Goal: Task Accomplishment & Management: Use online tool/utility

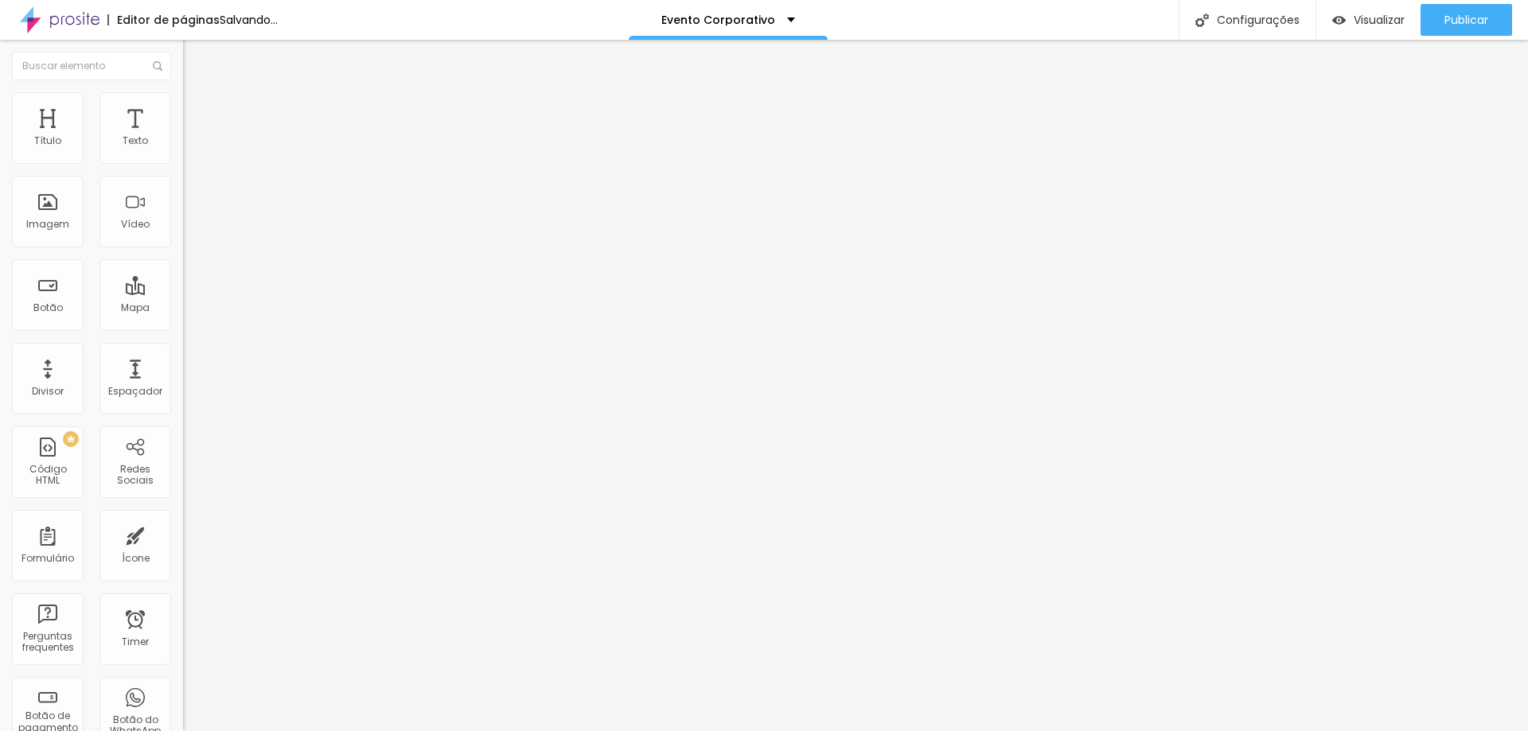
click at [183, 137] on span "Trocar imagem" at bounding box center [226, 130] width 87 height 14
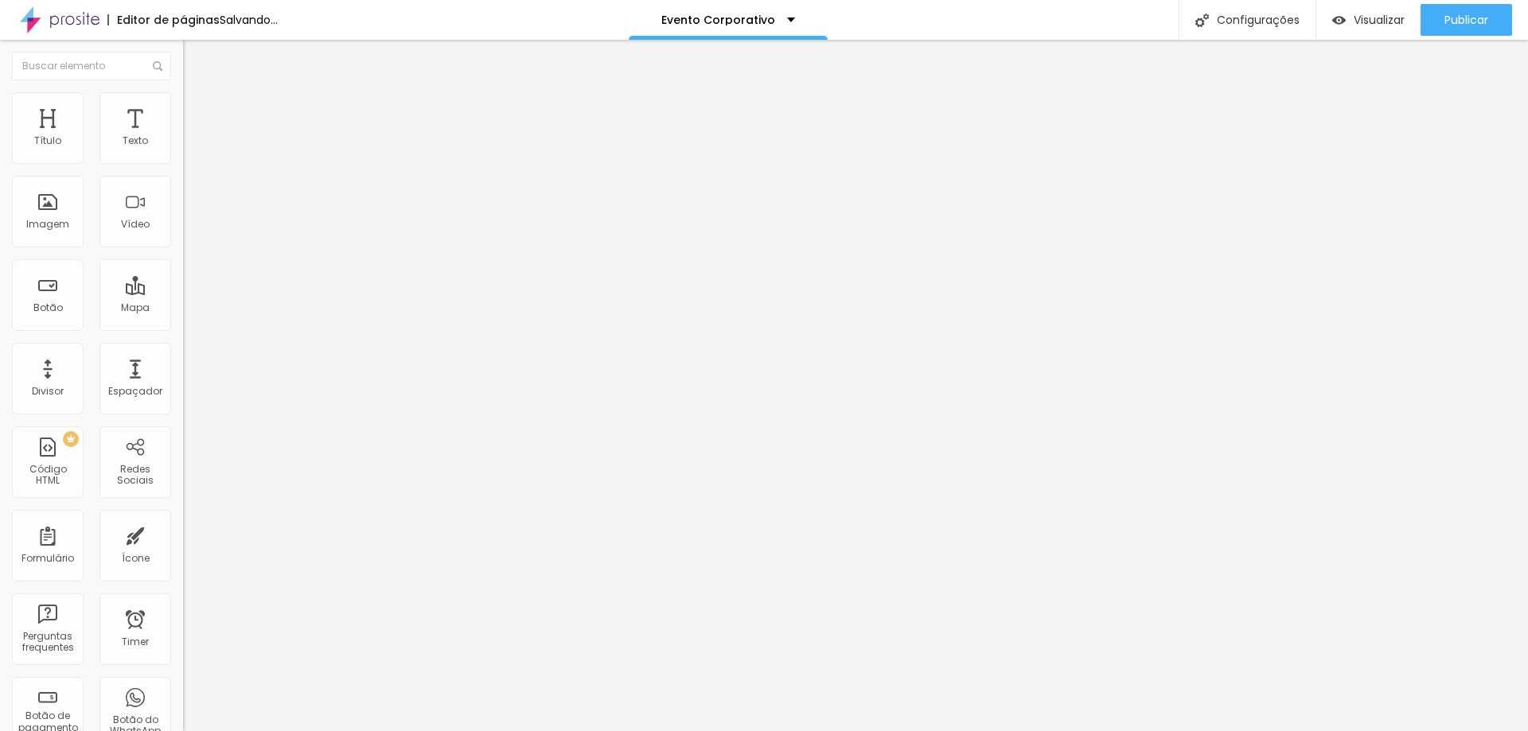
click at [183, 137] on span "Trocar imagem" at bounding box center [226, 130] width 87 height 14
